Goal: Information Seeking & Learning: Learn about a topic

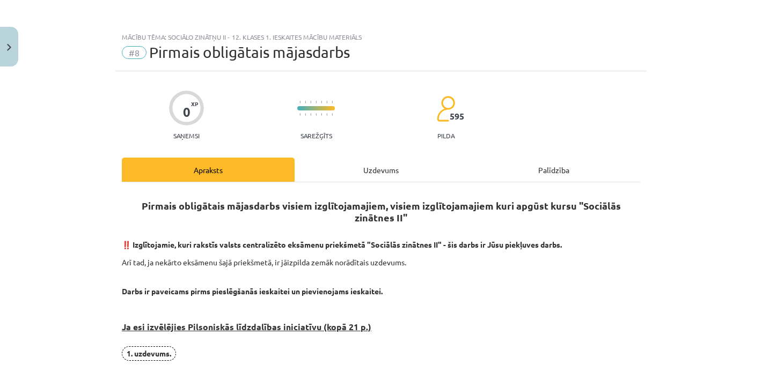
scroll to position [852, 0]
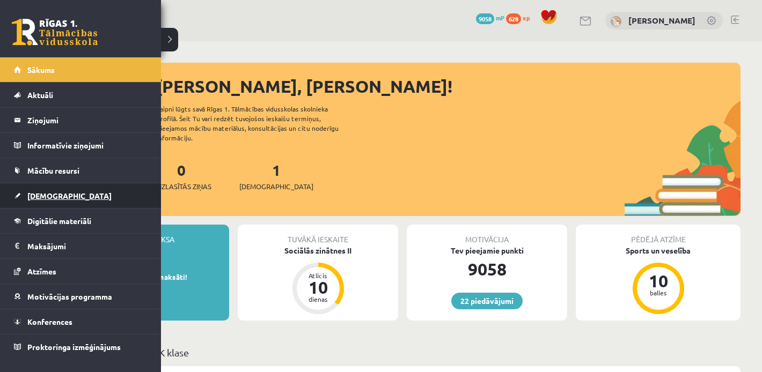
click at [41, 190] on link "[DEMOGRAPHIC_DATA]" at bounding box center [81, 196] width 134 height 25
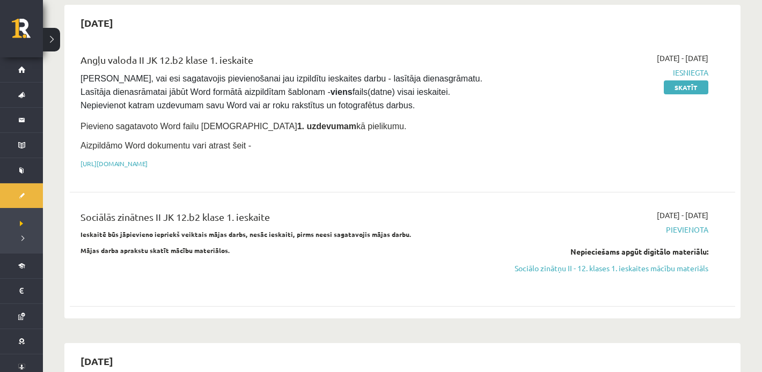
scroll to position [112, 0]
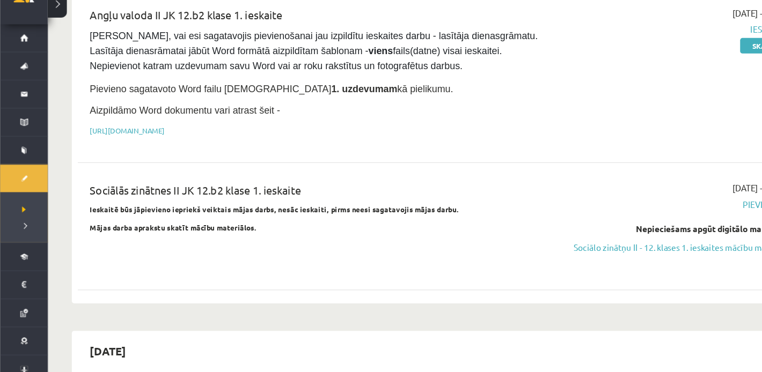
click at [211, 223] on strong "Ieskaitē būs jāpievieno iepriekš veiktais mājas darbs, nesāc ieskaiti, pirms ne…" at bounding box center [245, 223] width 331 height 9
click at [516, 254] on link "Sociālo zinātņu II - 12. klases 1. ieskaites mācību materiāls" at bounding box center [609, 257] width 199 height 11
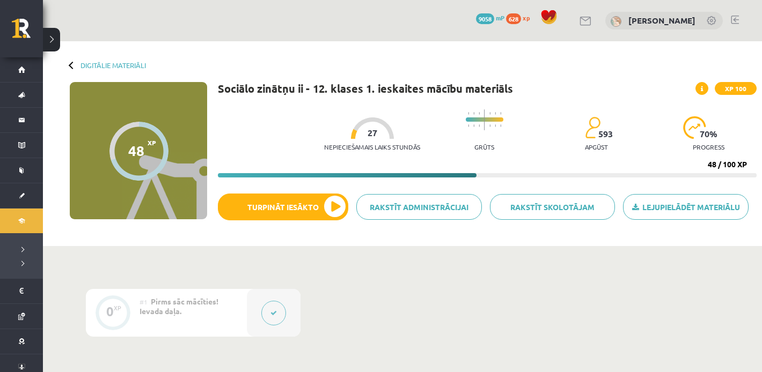
click at [464, 58] on div "Digitālie materiāli 48 XP XP 100 48 / 100 XP Sociālo zinātņu ii - 12. klases 1.…" at bounding box center [402, 143] width 719 height 205
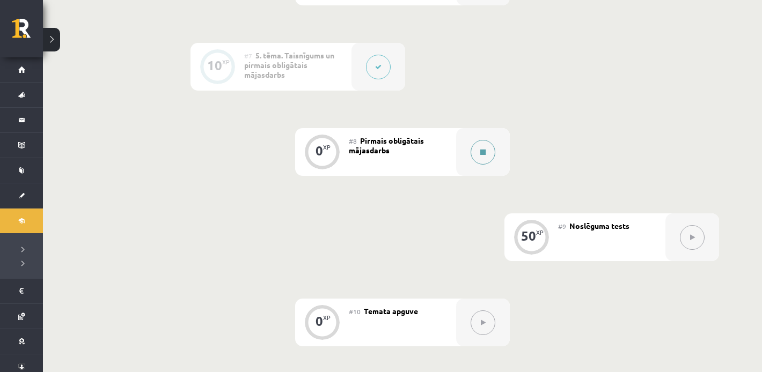
scroll to position [757, 0]
click at [476, 161] on button at bounding box center [483, 153] width 25 height 25
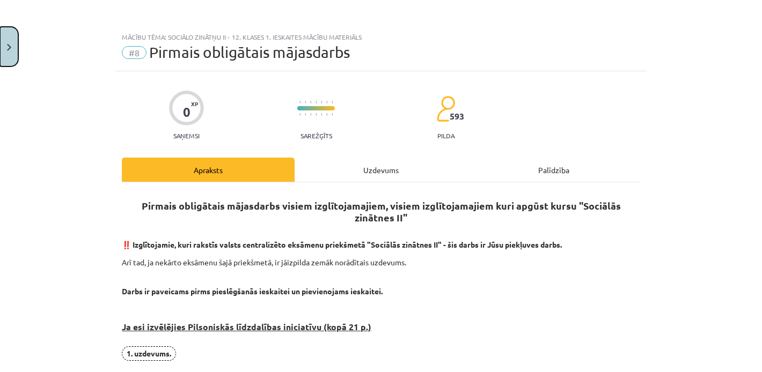
click at [16, 43] on button "Close" at bounding box center [9, 47] width 18 height 40
click at [21, 31] on div "Mācību tēma: Sociālo zinātņu ii - 12. klases 1. ieskaites mācību materiāls #8 P…" at bounding box center [381, 186] width 762 height 372
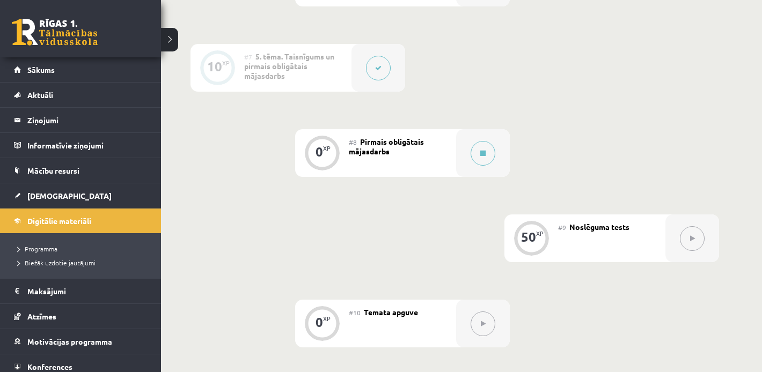
click at [21, 31] on link at bounding box center [55, 32] width 86 height 27
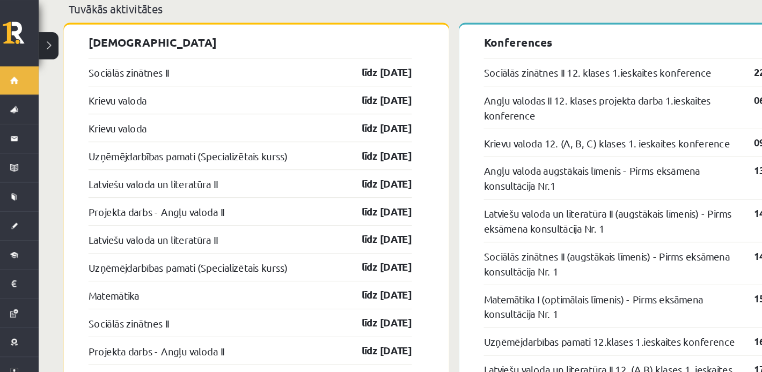
scroll to position [886, 0]
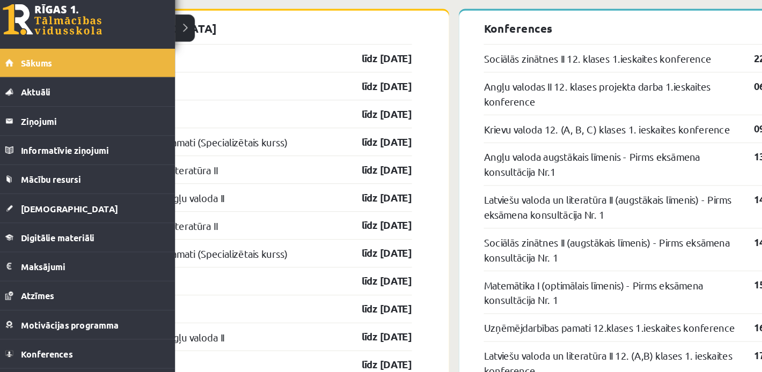
click at [38, 38] on link at bounding box center [55, 32] width 86 height 27
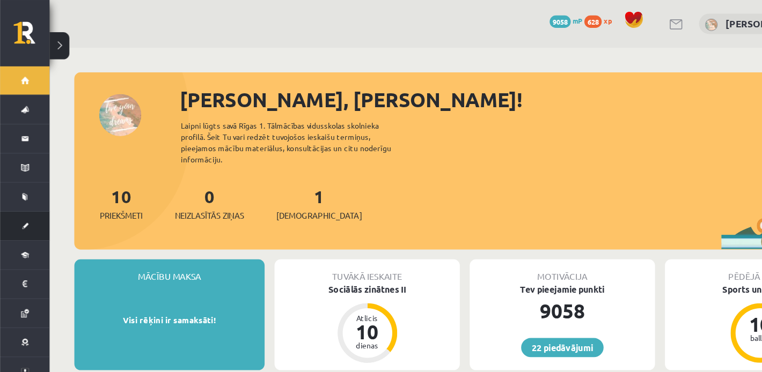
click at [27, 195] on link "[DEMOGRAPHIC_DATA]" at bounding box center [21, 196] width 43 height 25
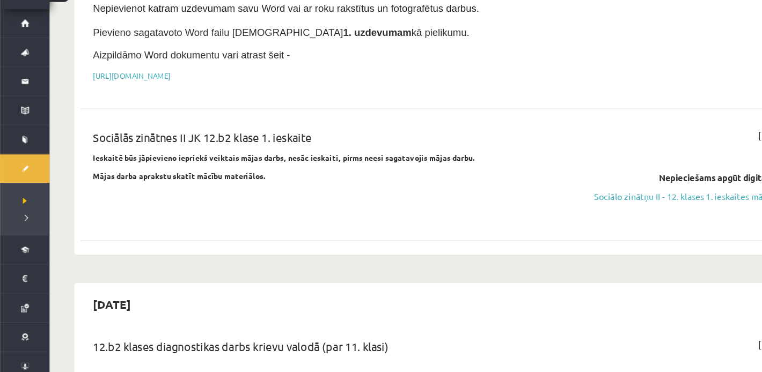
scroll to position [150, 0]
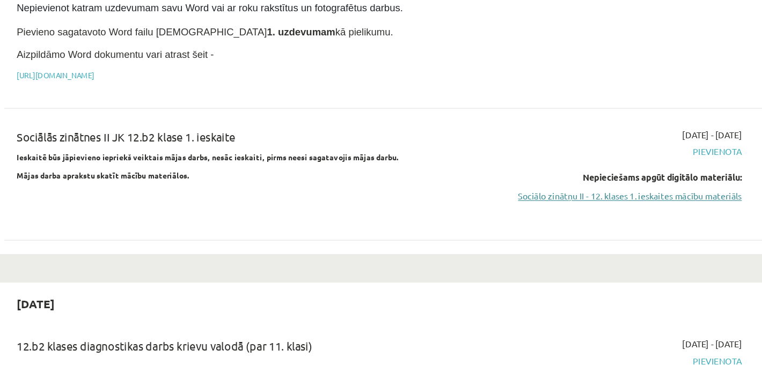
click at [528, 214] on link "Sociālo zinātņu II - 12. klases 1. ieskaites mācību materiāls" at bounding box center [609, 219] width 199 height 11
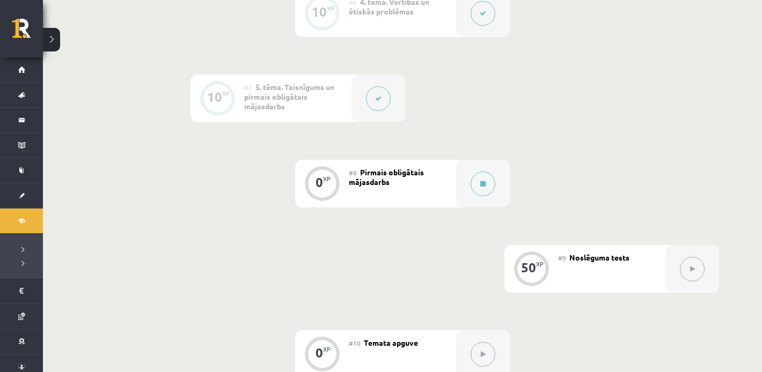
scroll to position [732, 0]
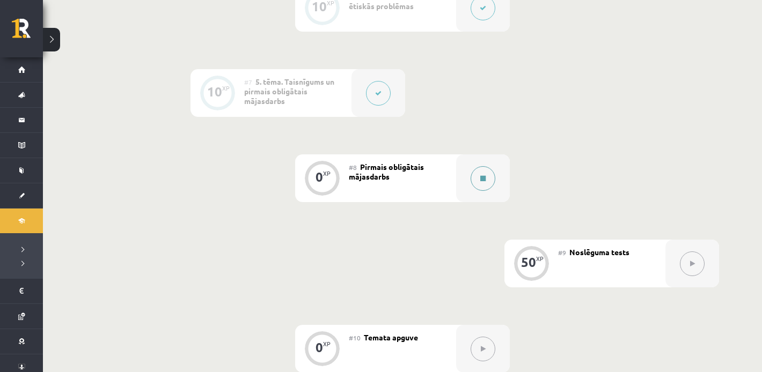
click at [476, 184] on button at bounding box center [483, 178] width 25 height 25
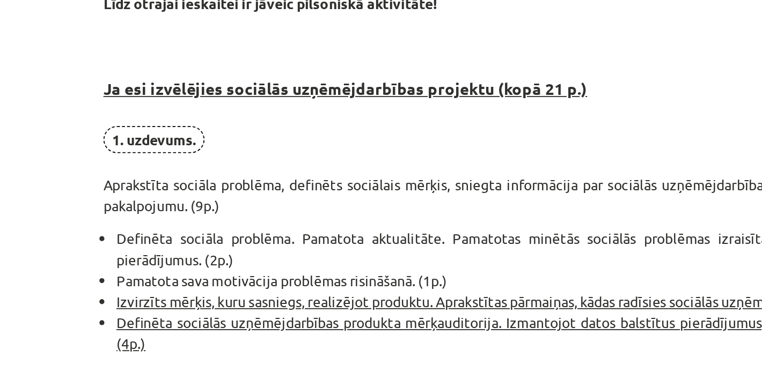
scroll to position [559, 0]
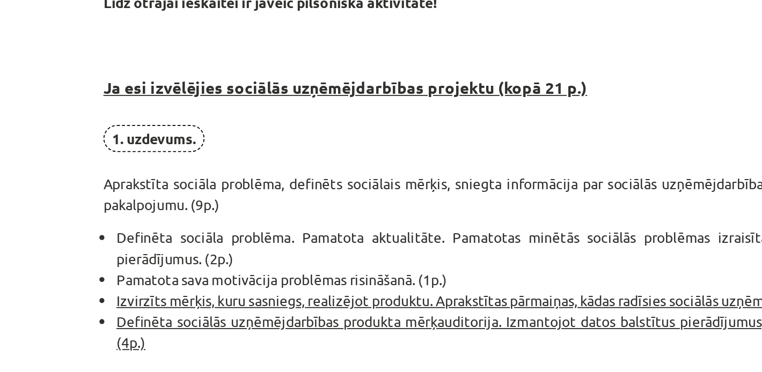
click at [146, 151] on span "1. uzdevums." at bounding box center [149, 155] width 54 height 14
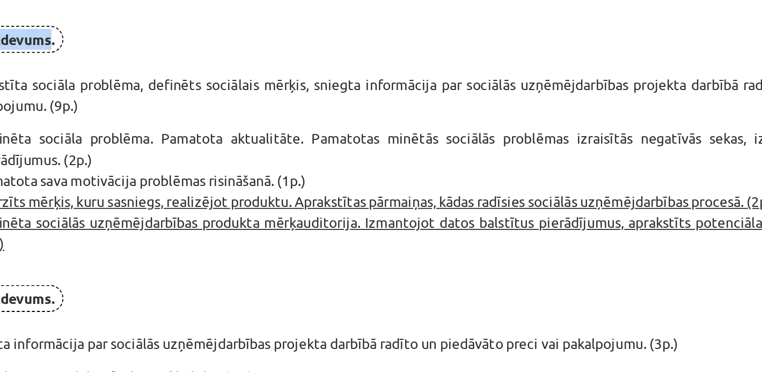
scroll to position [575, 0]
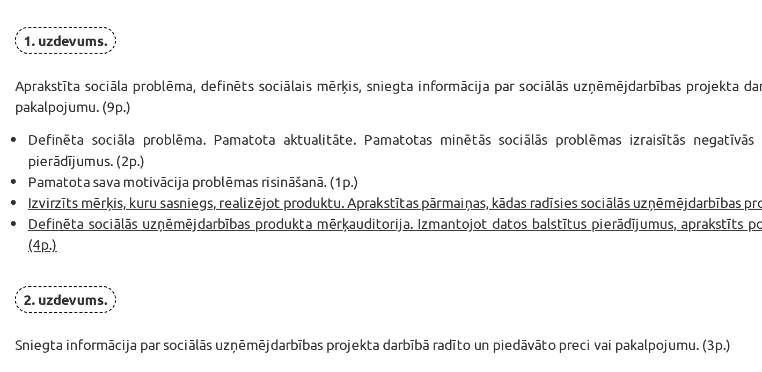
click at [305, 159] on p "1. uzdevums. Aprakstīta sociāla problēma, definēts sociālais mērķis, sniegta in…" at bounding box center [381, 155] width 518 height 48
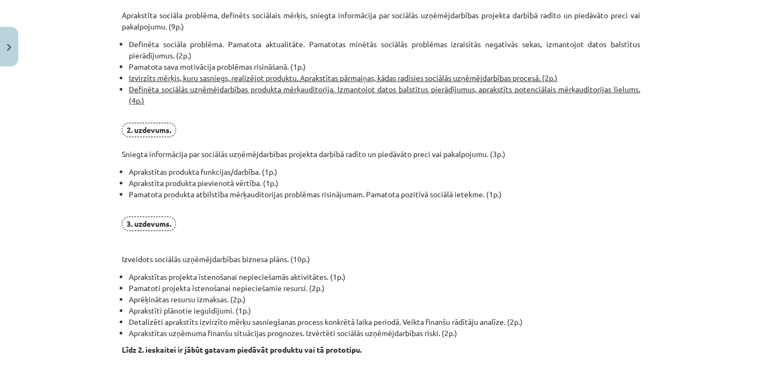
scroll to position [852, 0]
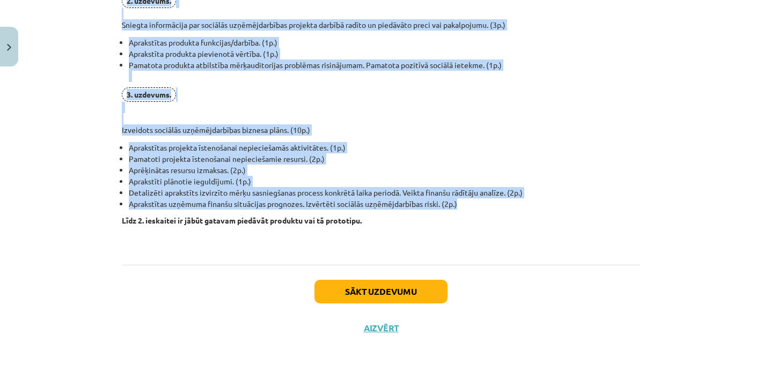
drag, startPoint x: 116, startPoint y: 173, endPoint x: 468, endPoint y: 202, distance: 352.7
copy div "Ja esi izvēlējies sociālās uzņēmējdarbības projektu (kopā 21 p.) 1. uzdevums. A…"
